Goal: Information Seeking & Learning: Find specific fact

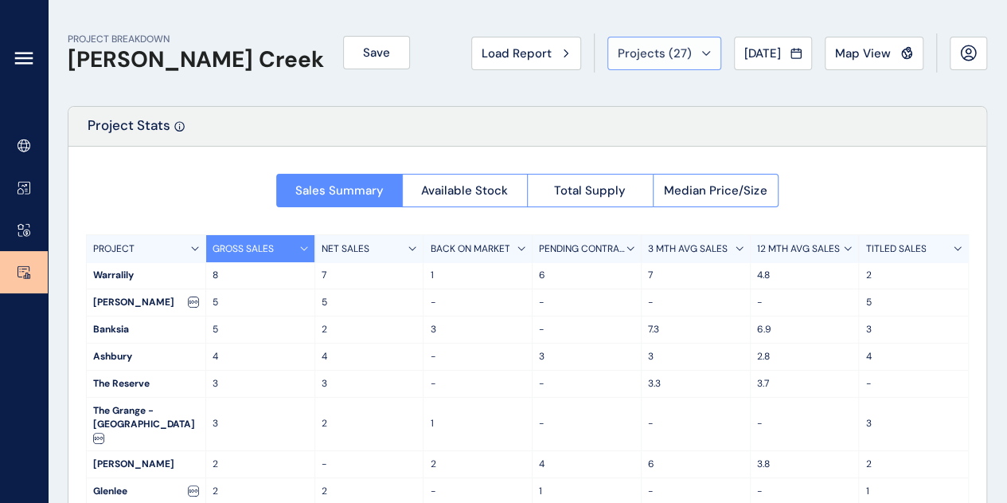
click at [618, 56] on span "Projects ( 27 )" at bounding box center [655, 53] width 74 height 16
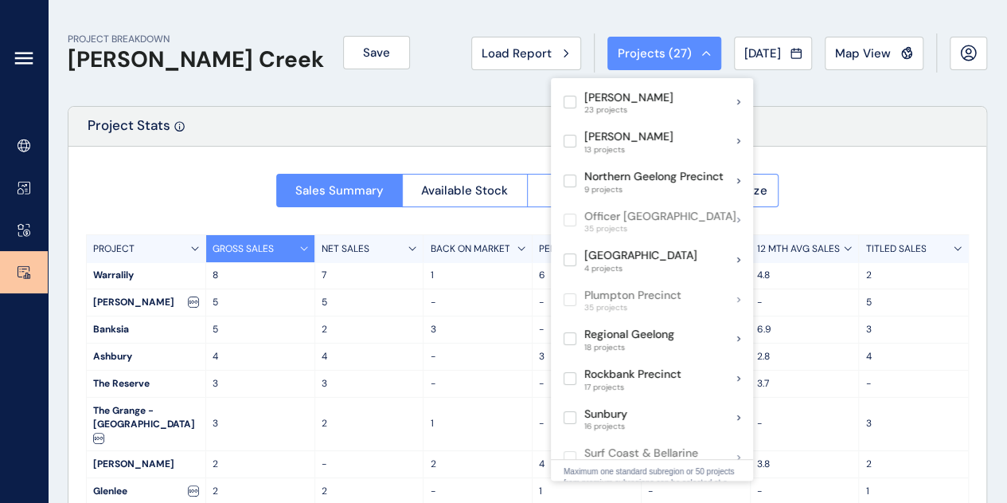
scroll to position [1017, 0]
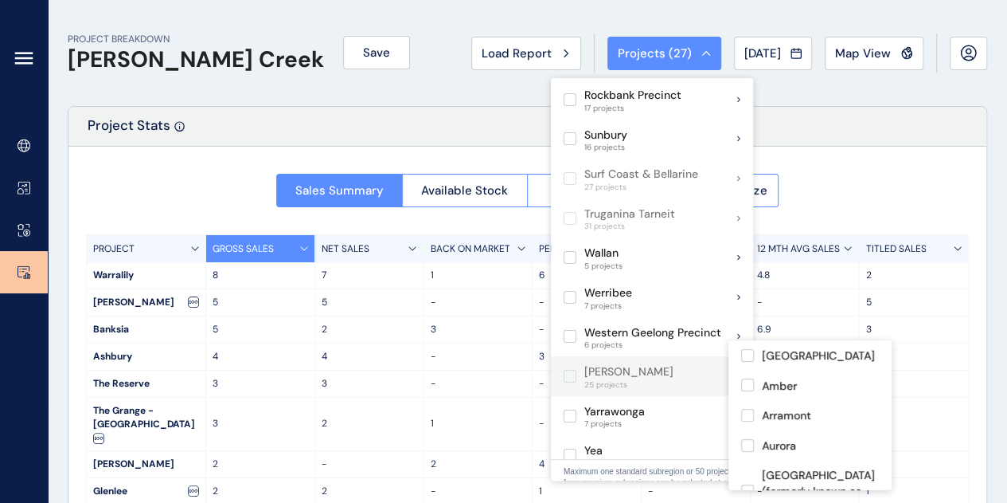
click at [583, 370] on span at bounding box center [574, 376] width 21 height 13
click at [577, 370] on label at bounding box center [570, 376] width 13 height 13
click at [567, 370] on label at bounding box center [570, 376] width 13 height 13
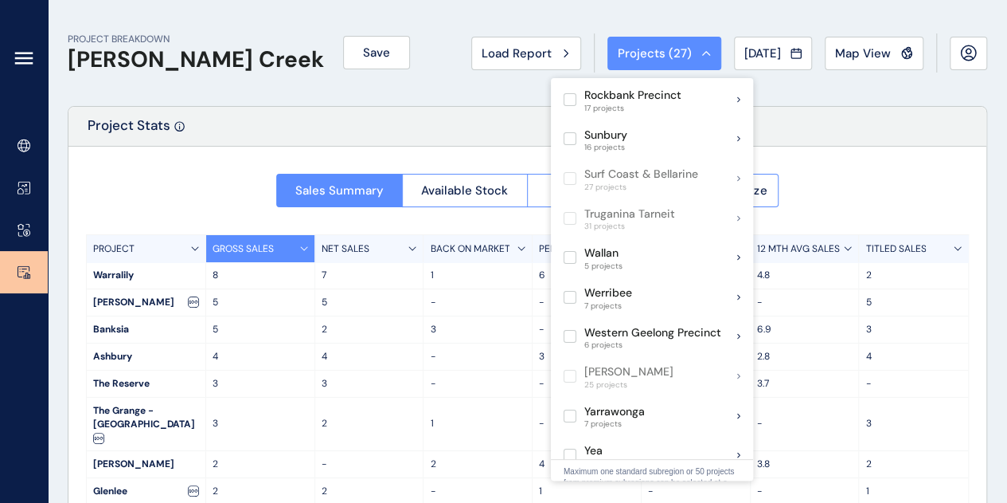
click at [486, 136] on div "Project Stats" at bounding box center [527, 127] width 918 height 40
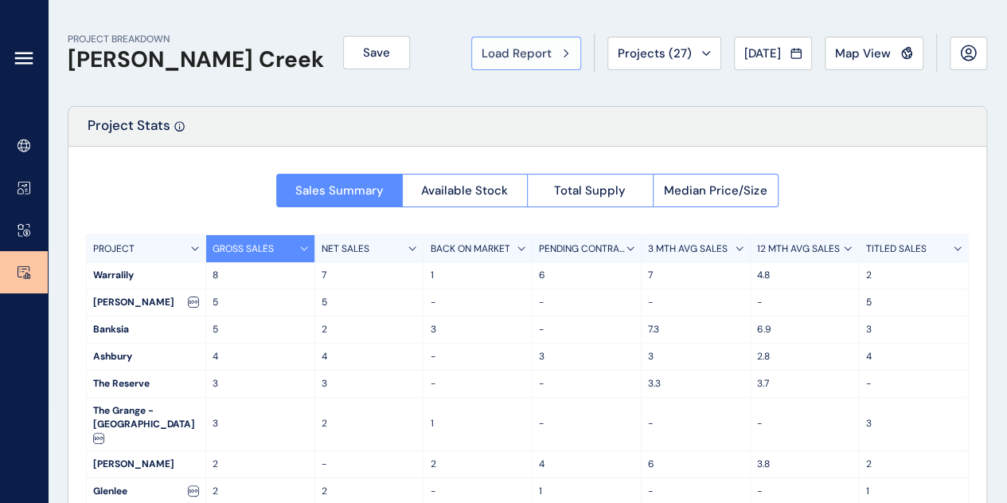
click at [482, 59] on span "Load Report" at bounding box center [517, 53] width 70 height 16
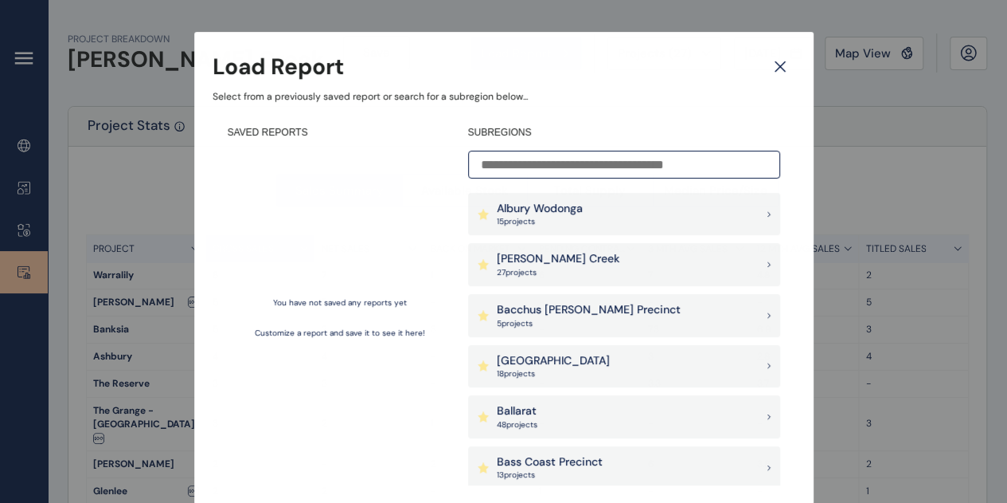
click at [508, 165] on input at bounding box center [624, 165] width 312 height 28
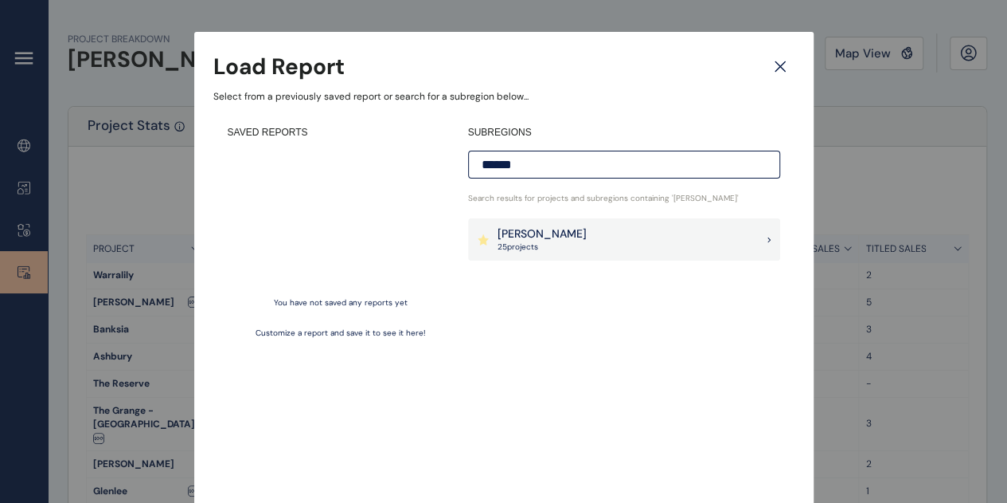
type input "******"
click at [546, 230] on div "[PERSON_NAME] 25 project s" at bounding box center [624, 239] width 312 height 43
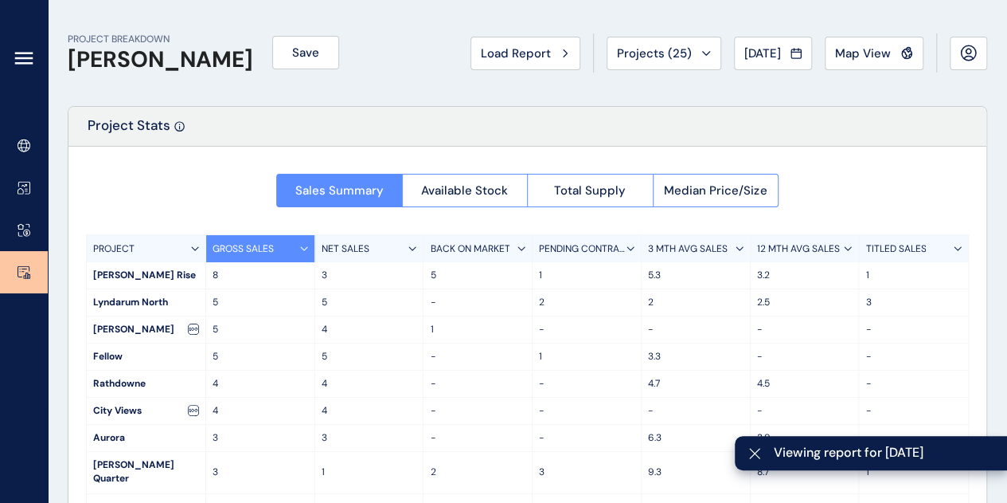
click at [126, 221] on div "Sales Summary Available Stock Total Supply Median Price/Size PROJECT GROSS SALE…" at bounding box center [527, 389] width 918 height 485
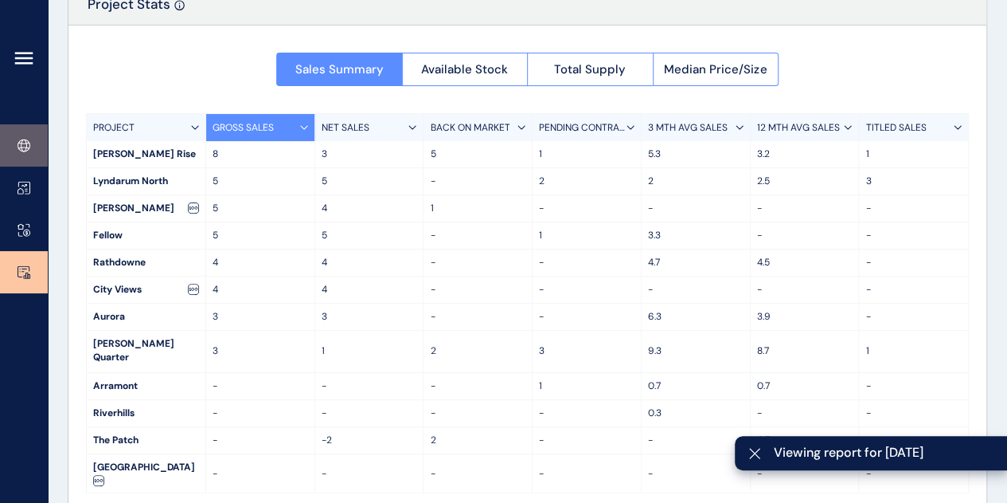
click at [15, 160] on link at bounding box center [24, 145] width 48 height 42
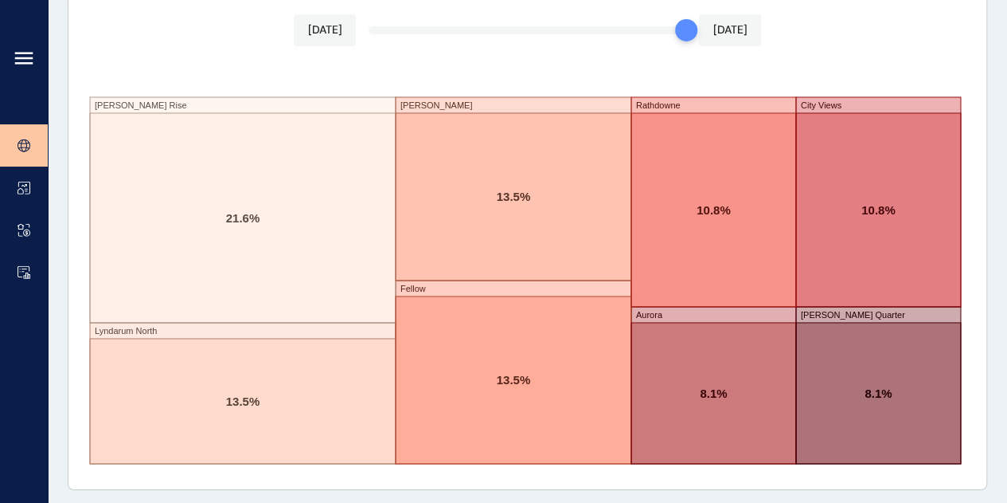
scroll to position [2847, 0]
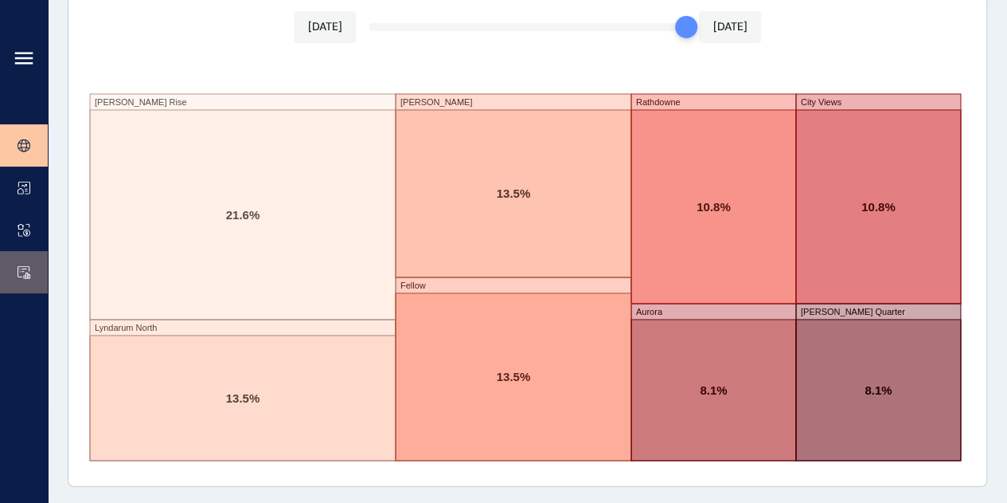
click at [19, 266] on icon at bounding box center [23, 271] width 11 height 10
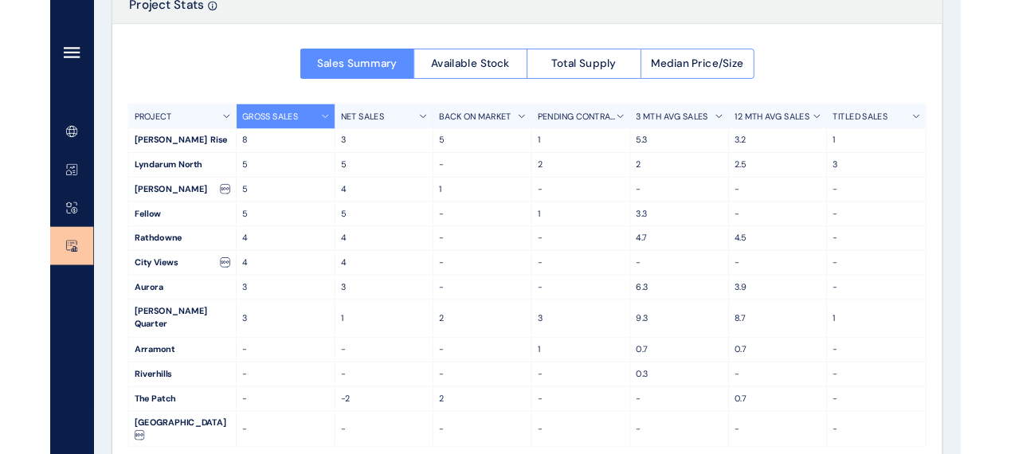
scroll to position [121, 0]
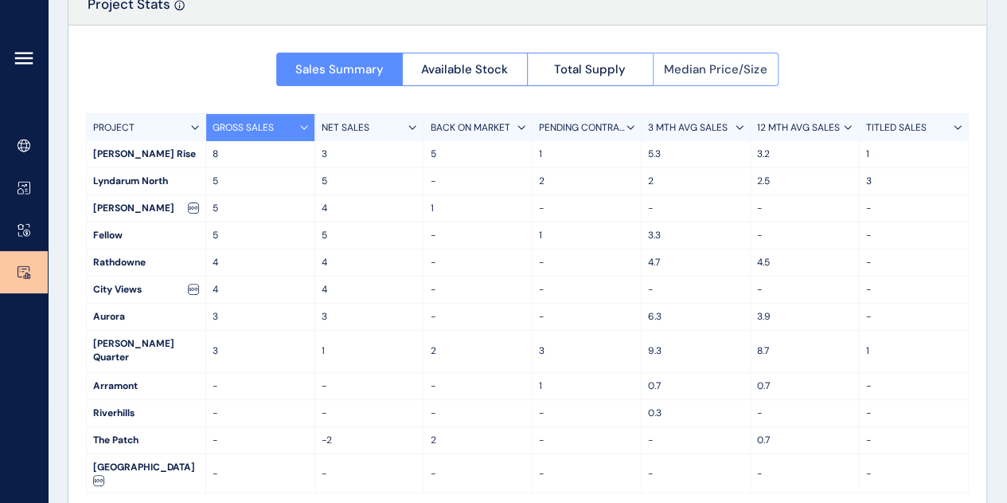
click at [677, 79] on button "Median Price/Size" at bounding box center [716, 69] width 127 height 33
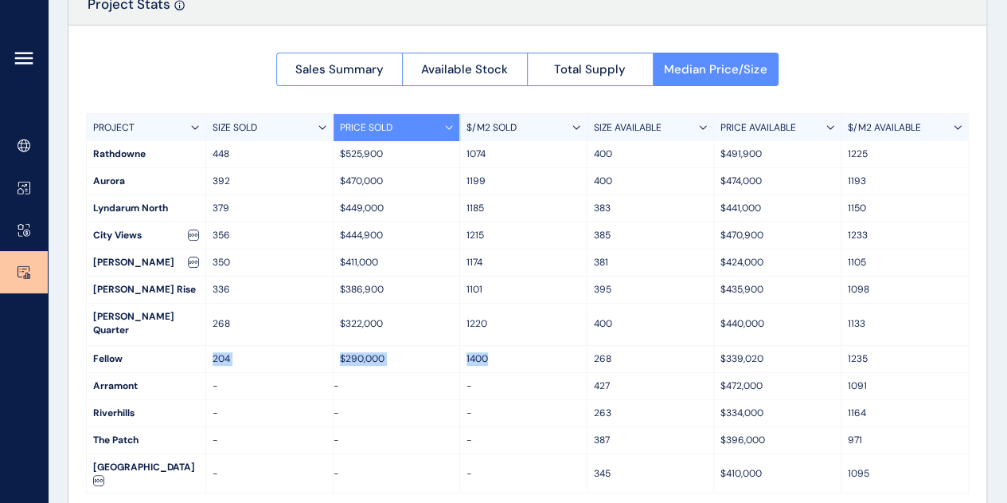
drag, startPoint x: 213, startPoint y: 346, endPoint x: 495, endPoint y: 344, distance: 281.9
click at [495, 346] on div "Fellow 204 $290,000 1400 268 $339,020 1235" at bounding box center [528, 359] width 882 height 27
click at [495, 352] on p "1400" at bounding box center [524, 359] width 114 height 14
drag, startPoint x: 495, startPoint y: 344, endPoint x: 460, endPoint y: 342, distance: 35.9
click at [460, 346] on div "1400" at bounding box center [523, 359] width 127 height 26
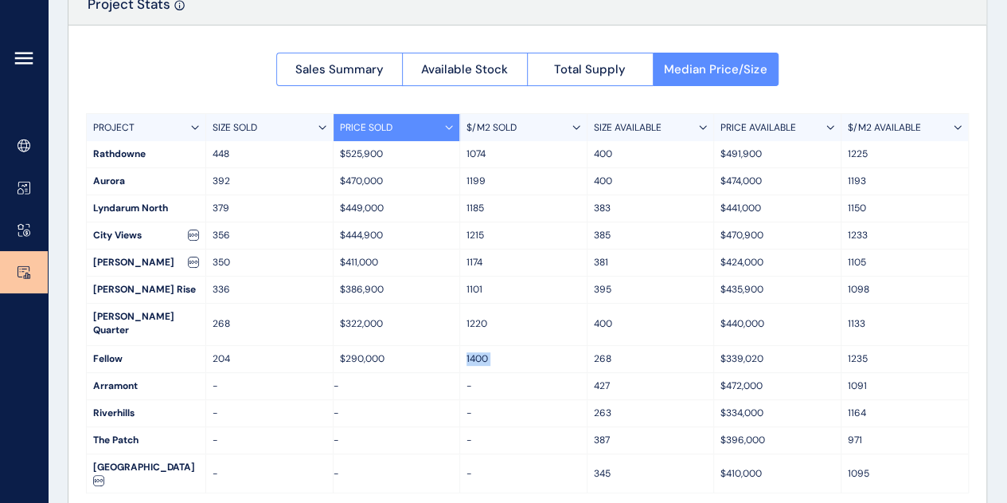
click at [460, 346] on div "1400" at bounding box center [523, 359] width 127 height 26
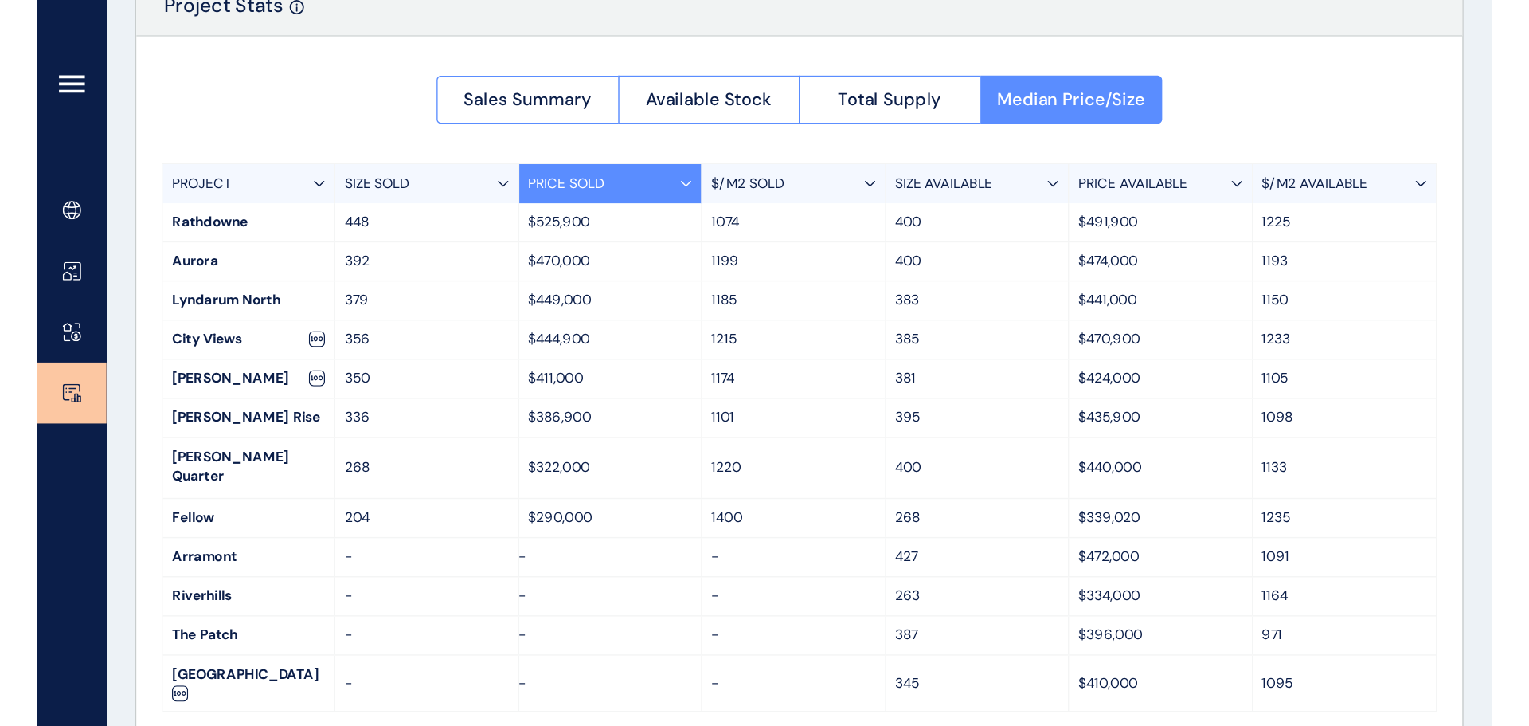
scroll to position [0, 0]
